Goal: Task Accomplishment & Management: Manage account settings

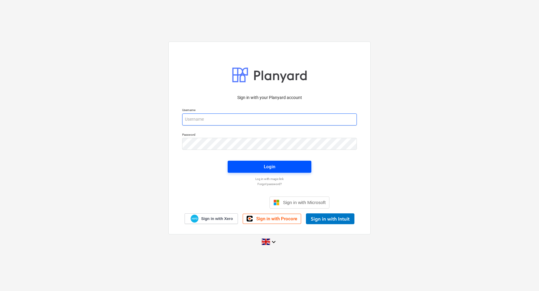
type input "[EMAIL_ADDRESS][DOMAIN_NAME]"
click at [278, 166] on span "Login" at bounding box center [269, 167] width 69 height 8
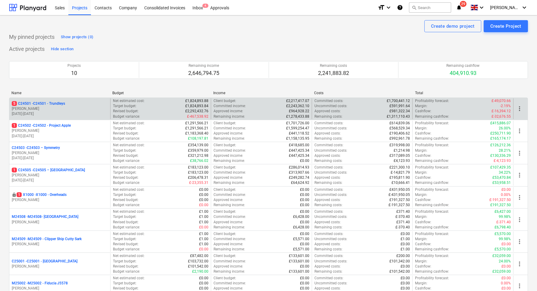
click at [40, 109] on p "[PERSON_NAME]" at bounding box center [60, 108] width 96 height 5
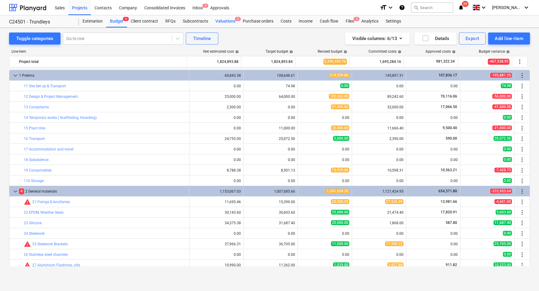
click at [222, 20] on div "Valuations 2" at bounding box center [225, 21] width 27 height 12
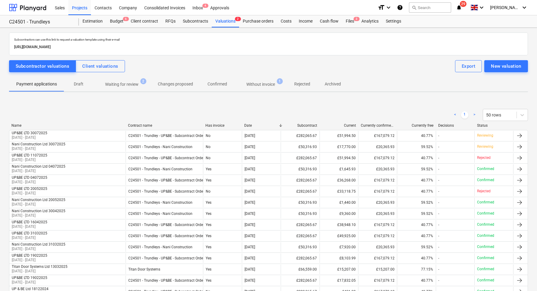
click at [127, 80] on span "Waiting for review 2" at bounding box center [122, 84] width 58 height 11
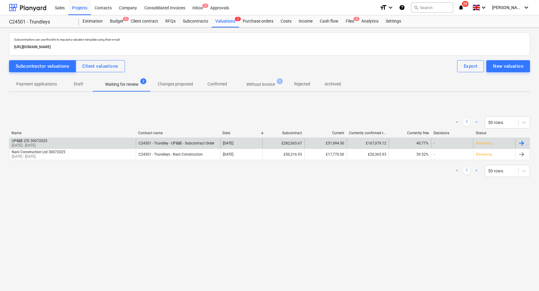
click at [39, 141] on div "UP&BE LTD 30072025" at bounding box center [30, 141] width 36 height 4
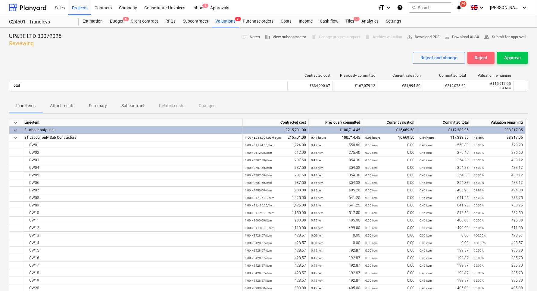
click at [481, 57] on div "Reject" at bounding box center [481, 58] width 13 height 8
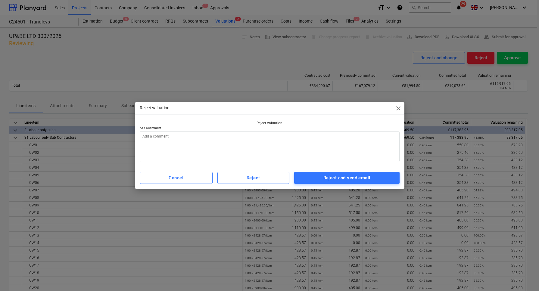
type textarea "x"
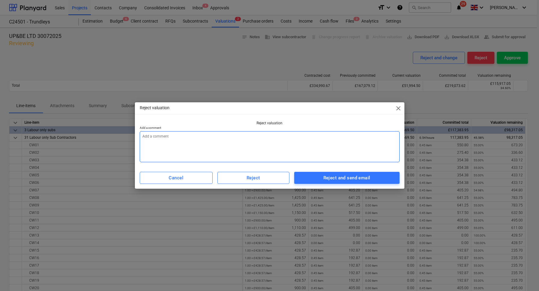
click at [212, 140] on textarea at bounding box center [270, 146] width 260 height 31
click at [193, 138] on textarea at bounding box center [270, 146] width 260 height 31
paste textarea "100% completion has been recorded for CW01 (CW53), CW02 (CW64), and CW07 (CW54)…"
type textarea "100% completion has been recorded for CW01 (CW53), CW02 (CW64), and CW07 (CW54)…"
type textarea "x"
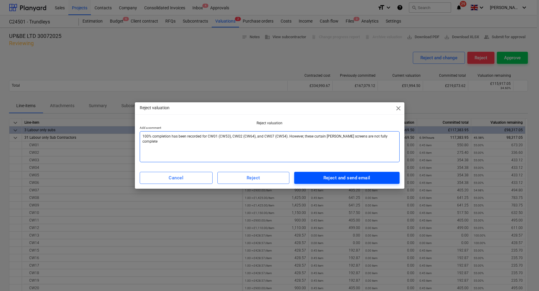
type textarea "100% completion has been recorded for CW01 (CW53), CW02 (CW64), and CW07 (CW54)…"
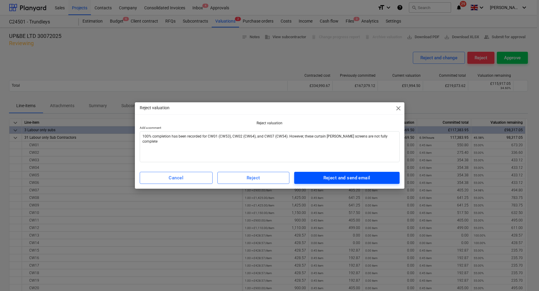
click at [343, 178] on div "Reject and send email" at bounding box center [347, 178] width 47 height 8
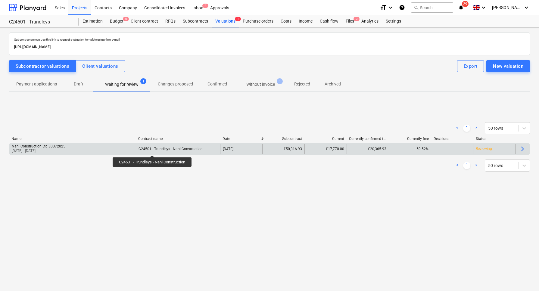
click at [153, 150] on div "C24501 - Trundleys - Nani Construction" at bounding box center [171, 149] width 64 height 4
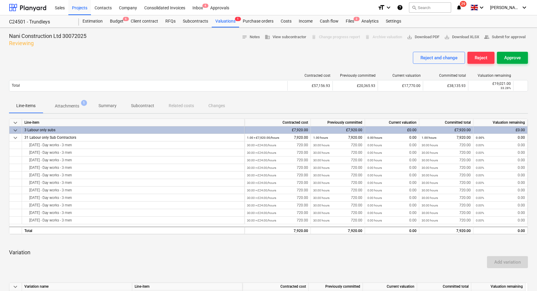
click at [511, 55] on div "Approve" at bounding box center [513, 58] width 17 height 8
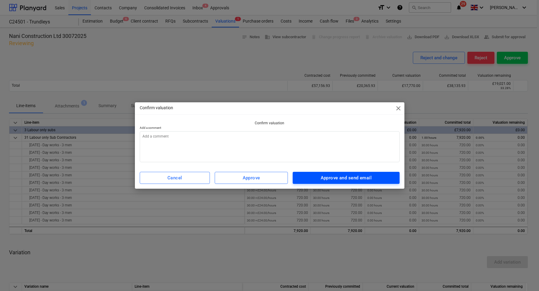
click at [335, 177] on div "Approve and send email" at bounding box center [346, 178] width 51 height 8
type textarea "x"
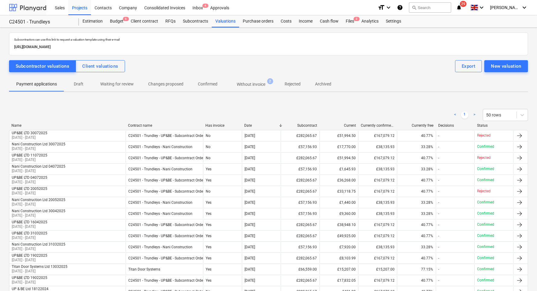
click at [21, 8] on div at bounding box center [27, 7] width 37 height 15
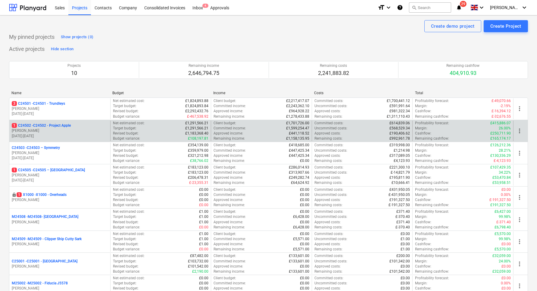
click at [37, 131] on p "[PERSON_NAME]" at bounding box center [60, 130] width 96 height 5
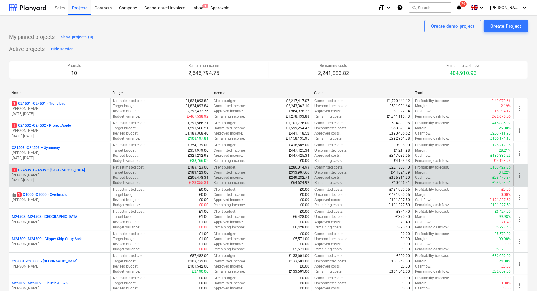
click at [52, 171] on p "1 C24505 - C24505 – [GEOGRAPHIC_DATA]" at bounding box center [48, 170] width 73 height 5
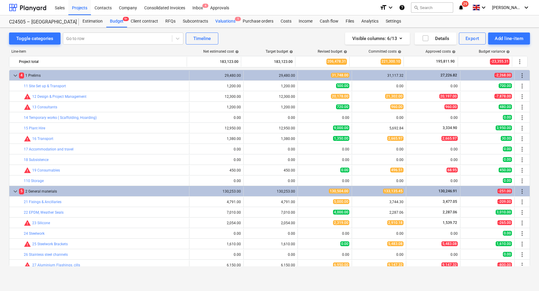
click at [229, 20] on div "Valuations 1" at bounding box center [225, 21] width 27 height 12
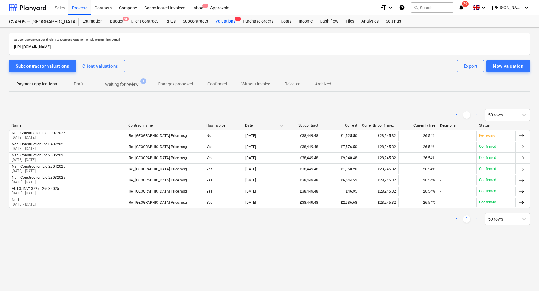
click at [112, 82] on p "Waiting for review" at bounding box center [121, 84] width 33 height 6
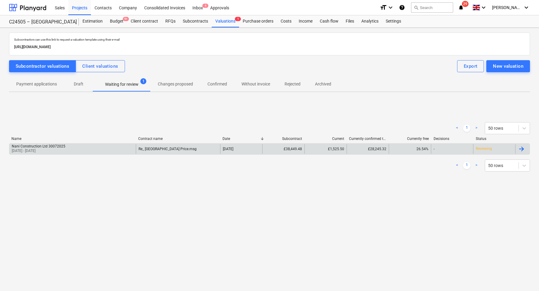
click at [162, 148] on div "Re_ [GEOGRAPHIC_DATA] Price.msg" at bounding box center [168, 149] width 58 height 4
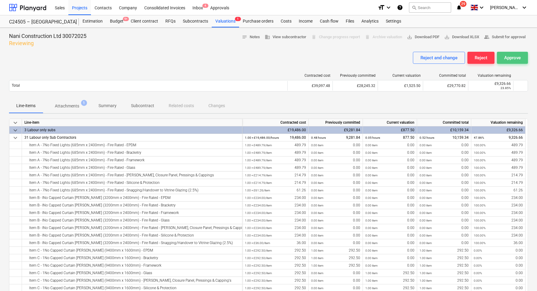
click at [516, 55] on div "Approve" at bounding box center [513, 58] width 17 height 8
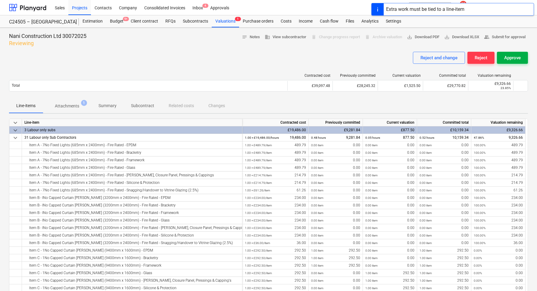
click at [512, 57] on div "Approve" at bounding box center [513, 58] width 17 height 8
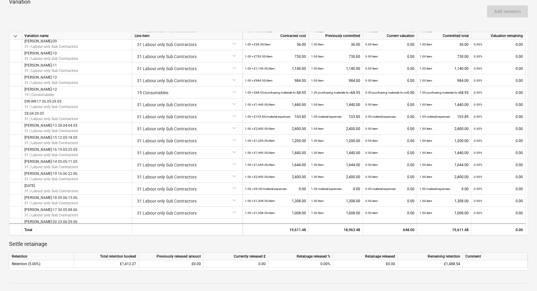
scroll to position [57, 0]
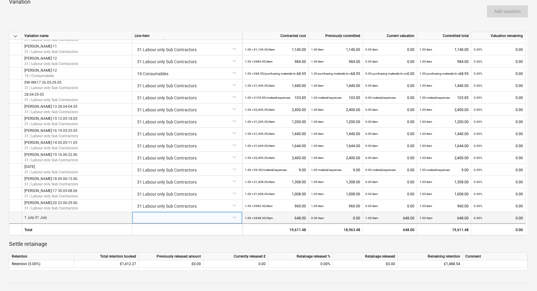
click at [200, 217] on div at bounding box center [187, 217] width 105 height 11
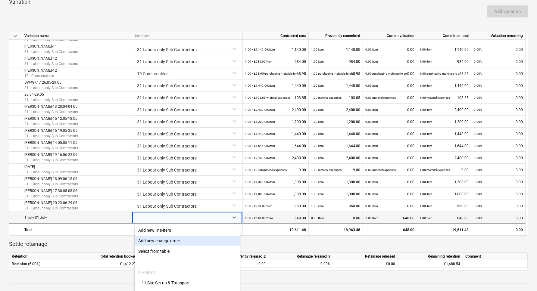
scroll to position [366, 0]
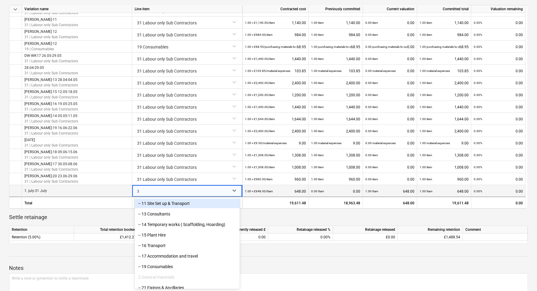
type input "31"
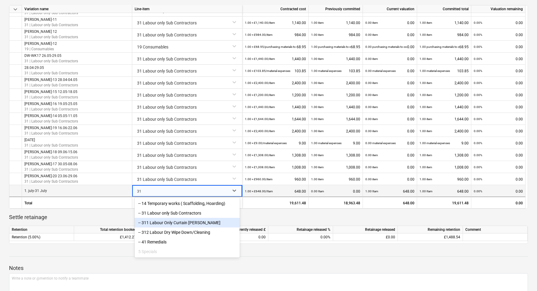
click at [177, 224] on div "-- 311 Labour Only Curtain [PERSON_NAME]" at bounding box center [187, 223] width 105 height 10
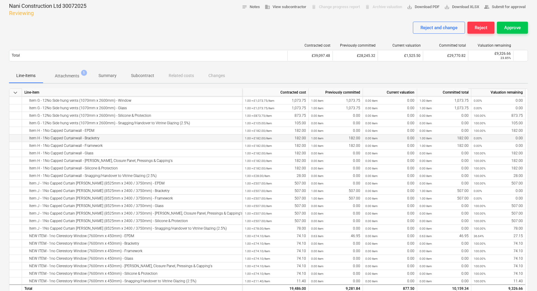
scroll to position [0, 0]
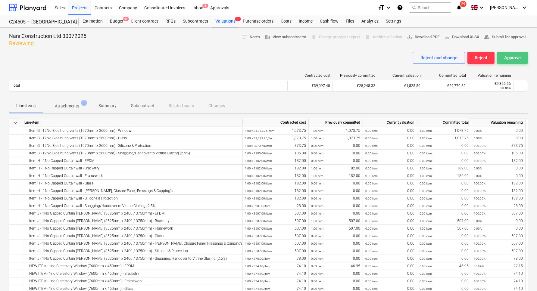
click at [517, 55] on div "Approve" at bounding box center [513, 58] width 17 height 8
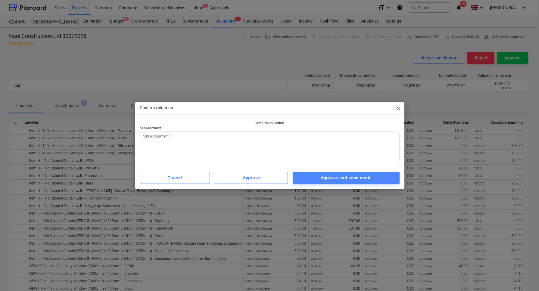
click at [338, 178] on div "Approve and send email" at bounding box center [346, 178] width 51 height 8
type textarea "x"
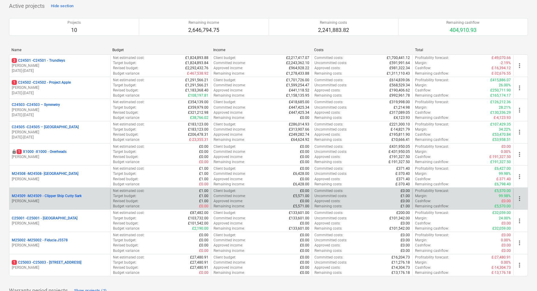
scroll to position [75, 0]
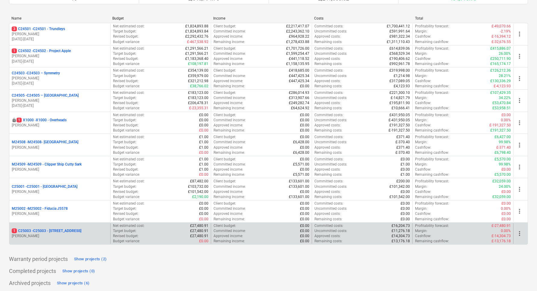
click at [74, 234] on p "[PERSON_NAME]" at bounding box center [60, 236] width 96 height 5
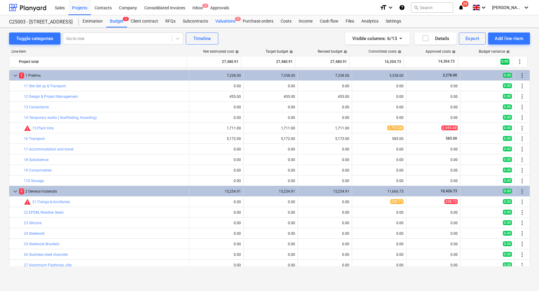
click at [222, 20] on div "Valuations 1" at bounding box center [225, 21] width 27 height 12
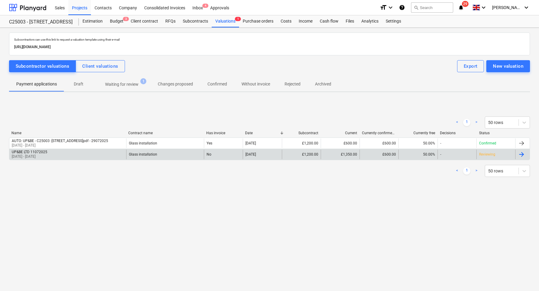
click at [169, 155] on div "Glass installation" at bounding box center [165, 155] width 78 height 10
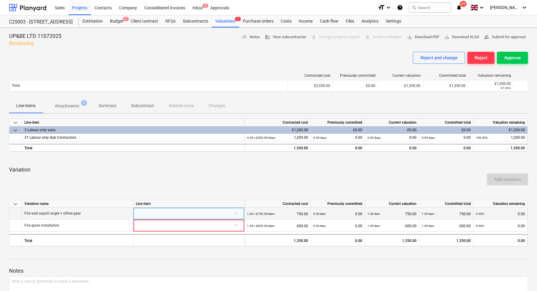
click at [237, 213] on div at bounding box center [189, 213] width 106 height 11
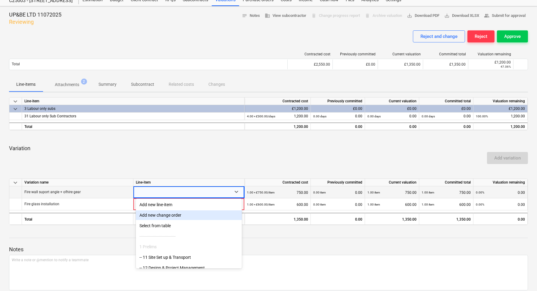
scroll to position [23, 0]
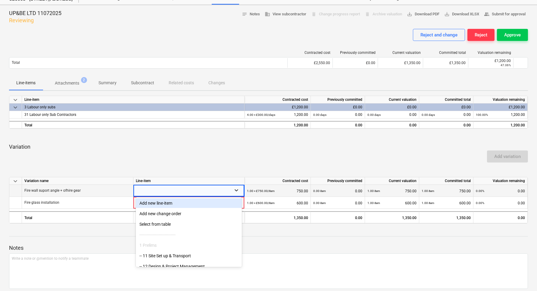
click at [237, 189] on icon at bounding box center [237, 190] width 6 height 6
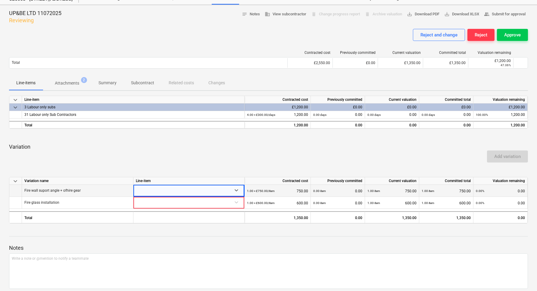
click at [226, 191] on div at bounding box center [183, 191] width 90 height 12
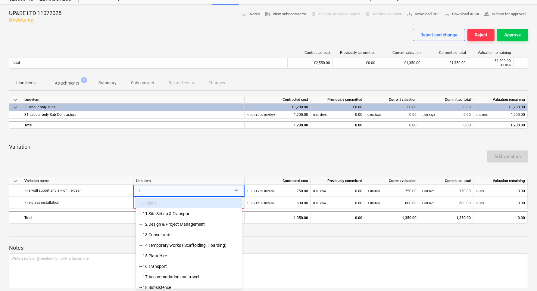
type input "31"
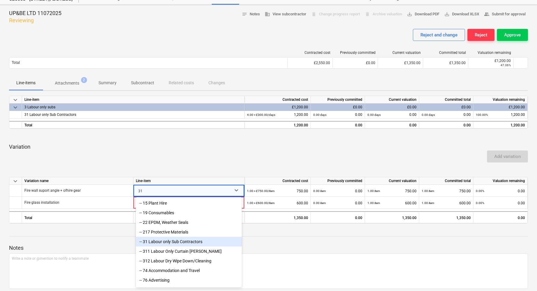
click at [161, 244] on div "-- 31 Labour only Sub Contractors" at bounding box center [189, 242] width 106 height 10
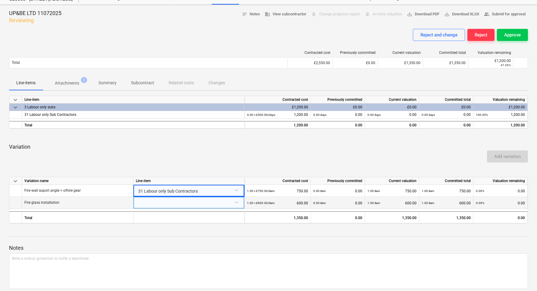
click at [148, 203] on div at bounding box center [189, 202] width 106 height 11
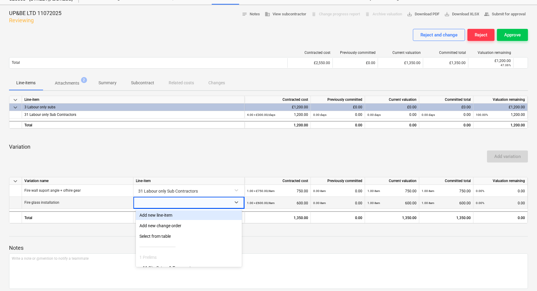
scroll to position [35, 0]
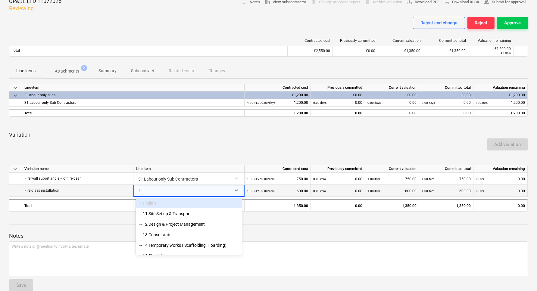
type input "31"
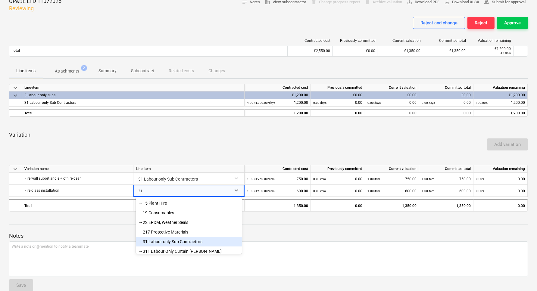
click at [156, 240] on div "-- 31 Labour only Sub Contractors" at bounding box center [189, 242] width 106 height 10
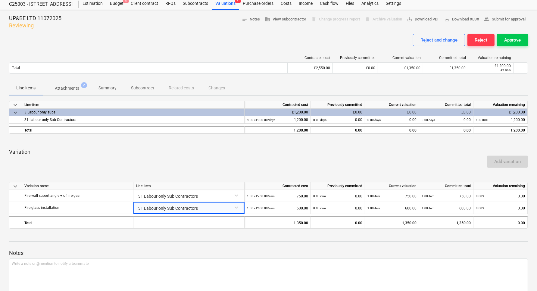
scroll to position [0, 0]
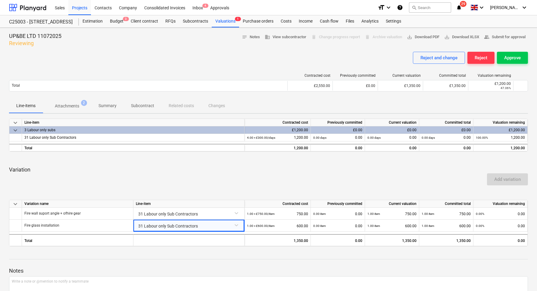
click at [344, 171] on div "Add variation" at bounding box center [269, 179] width 524 height 17
click at [187, 167] on p "Variation" at bounding box center [268, 169] width 519 height 7
click at [249, 170] on p "Variation" at bounding box center [268, 169] width 519 height 7
